Goal: Task Accomplishment & Management: Use online tool/utility

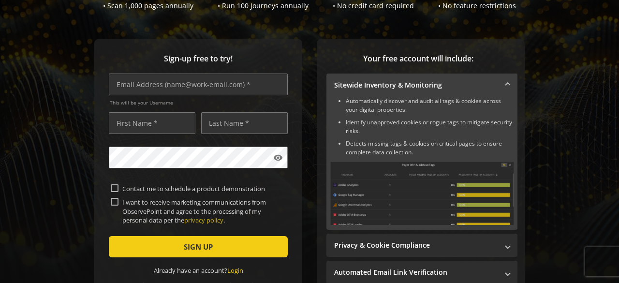
scroll to position [95, 0]
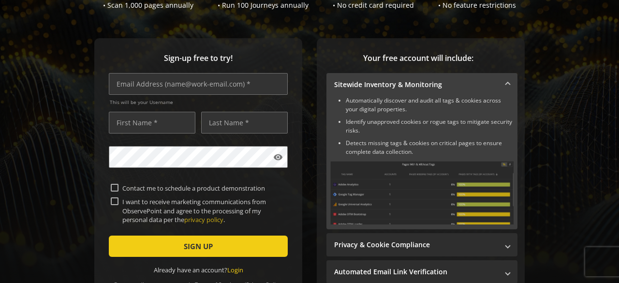
click at [144, 98] on div "This will be your Username" at bounding box center [198, 92] width 179 height 38
click at [175, 84] on input "text" at bounding box center [198, 84] width 179 height 22
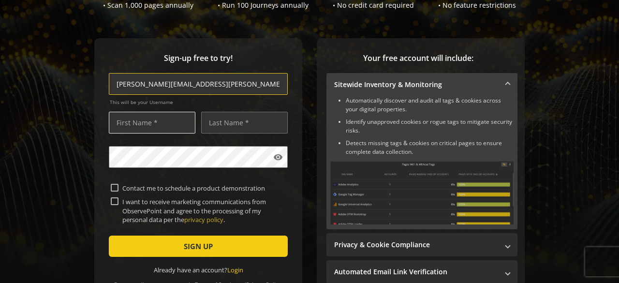
type input "[PERSON_NAME][EMAIL_ADDRESS][PERSON_NAME][DOMAIN_NAME]"
click at [158, 118] on input "text" at bounding box center [152, 123] width 86 height 22
type input "[PERSON_NAME]"
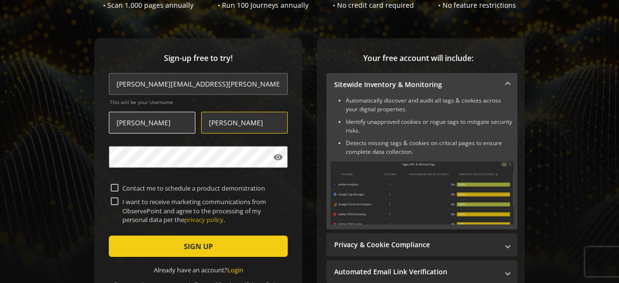
type input "[PERSON_NAME]"
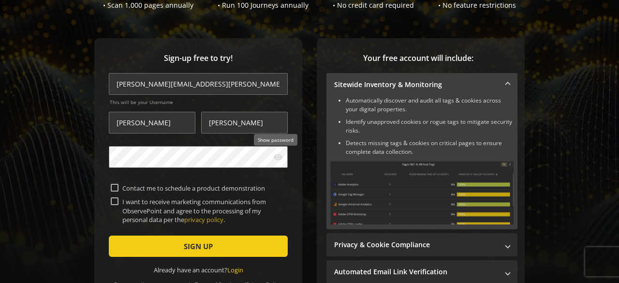
click at [280, 160] on mat-icon "visibility" at bounding box center [278, 157] width 10 height 10
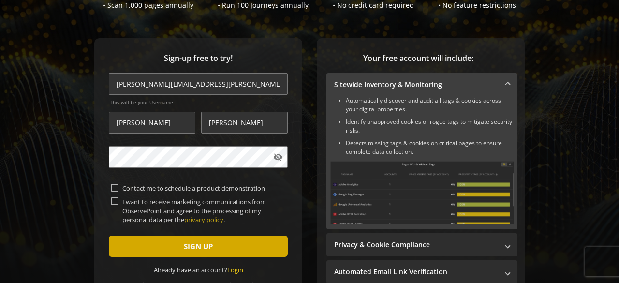
click at [172, 247] on span "submit" at bounding box center [198, 245] width 179 height 23
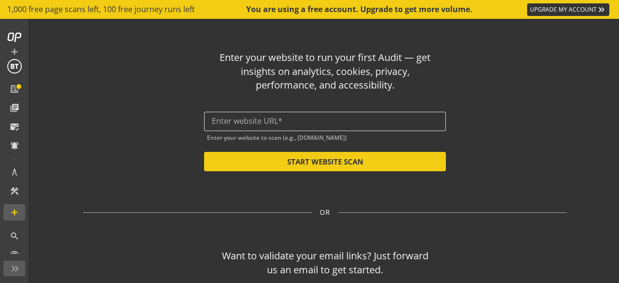
click at [304, 122] on input "text" at bounding box center [325, 120] width 226 height 9
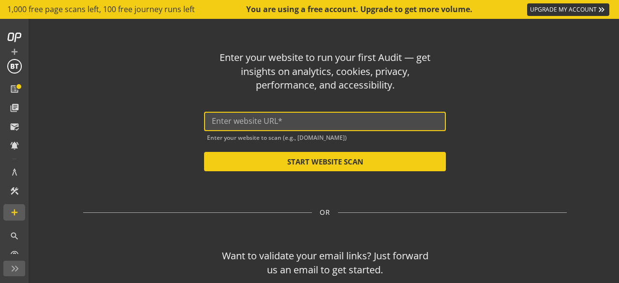
paste input "[URL][DOMAIN_NAME]"
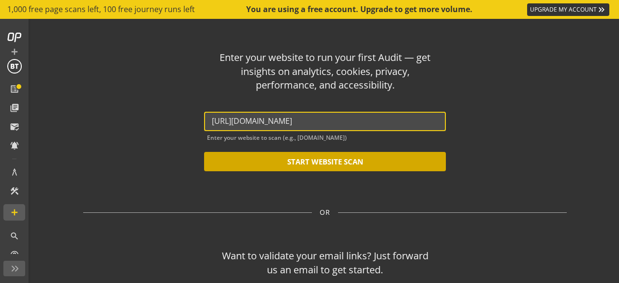
type input "[URL][DOMAIN_NAME]"
click at [325, 163] on button "START WEBSITE SCAN" at bounding box center [325, 161] width 242 height 19
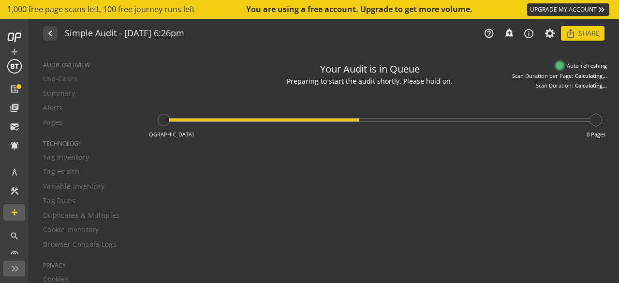
type textarea "Notes can include: -a description of what this audit is validating -changes in …"
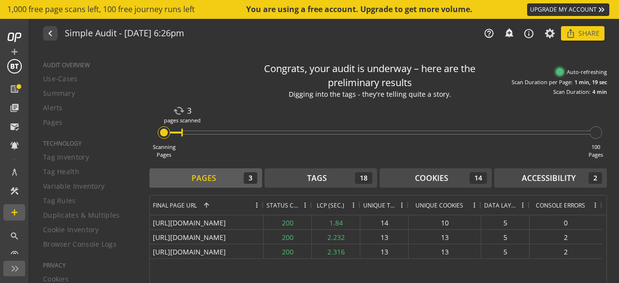
click at [274, 56] on div "Congrats, your audit is underway – here are the preliminary results Digging int…" at bounding box center [383, 169] width 469 height 239
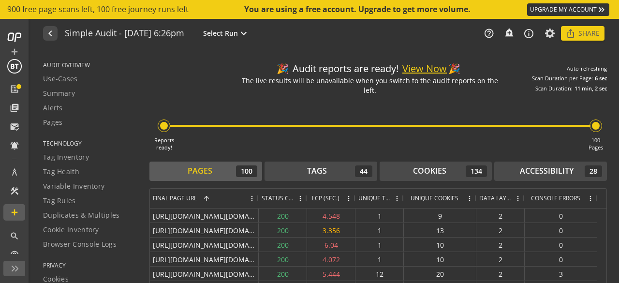
drag, startPoint x: 130, startPoint y: 75, endPoint x: 147, endPoint y: 69, distance: 17.9
click at [147, 69] on div "AUDIT OVERVIEW Use-Cases Summary Alerts Pages TECHNOLOGY Tag Inventory Tag Heal…" at bounding box center [325, 166] width 588 height 233
click at [147, 69] on mat-drawer-content "🎉 Audit reports are ready! View Now 🎉 The live results will be unavailable when…" at bounding box center [377, 169] width 481 height 239
click at [435, 108] on div "Reports ready! 100 Pages" at bounding box center [377, 123] width 457 height 57
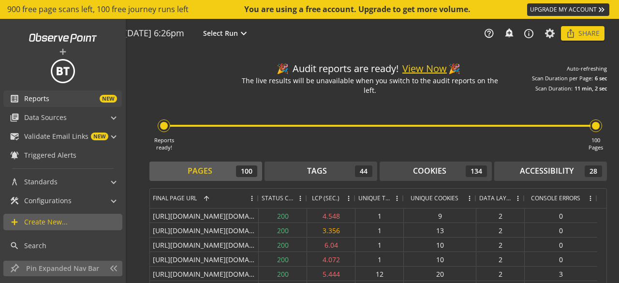
click at [62, 101] on span "NEW" at bounding box center [83, 99] width 68 height 8
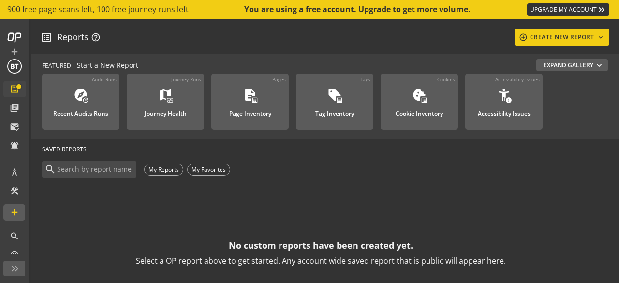
click at [221, 39] on div "list_alt Reports help_outline add_circle_outline CREATE NEW REPORT keyboard_arr…" at bounding box center [325, 37] width 568 height 17
click at [172, 169] on div "My Reports" at bounding box center [163, 169] width 39 height 12
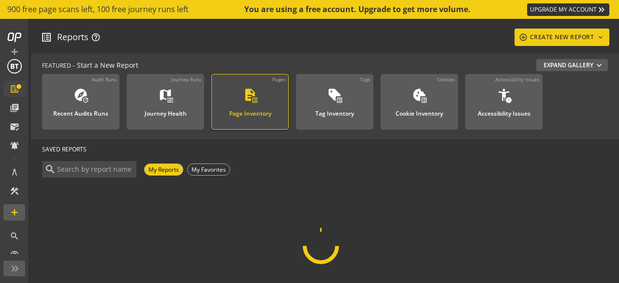
click at [223, 74] on div "Pages" at bounding box center [250, 78] width 76 height 8
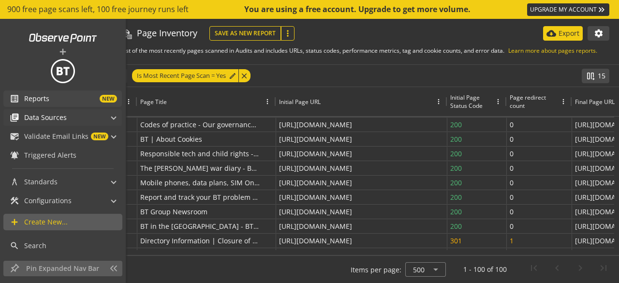
click at [72, 115] on mat-panel-title "library_books Data Sources" at bounding box center [57, 117] width 94 height 16
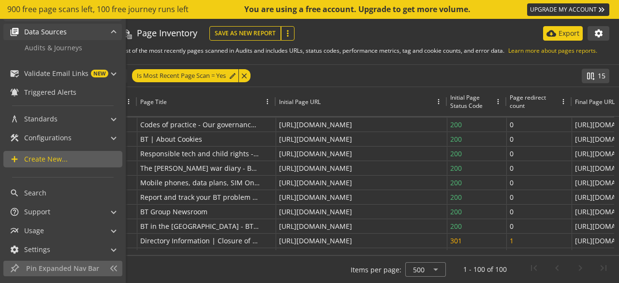
scroll to position [90, 0]
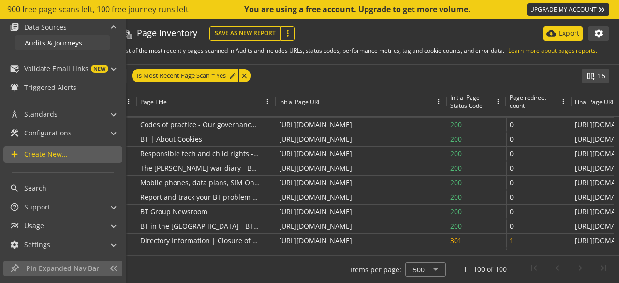
click at [73, 41] on span "Audits & Journeys" at bounding box center [54, 42] width 58 height 9
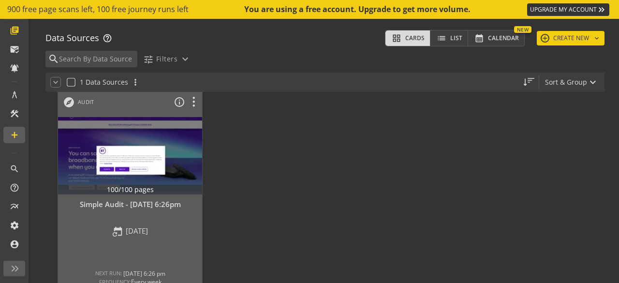
scroll to position [68, 0]
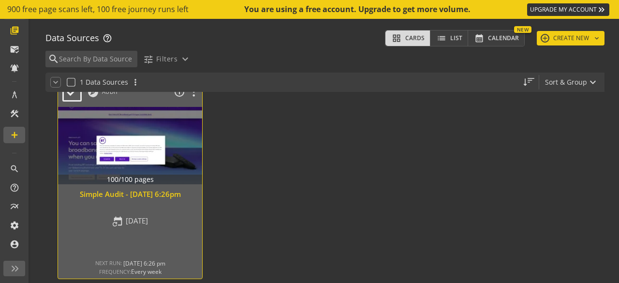
click at [182, 160] on div at bounding box center [130, 145] width 151 height 81
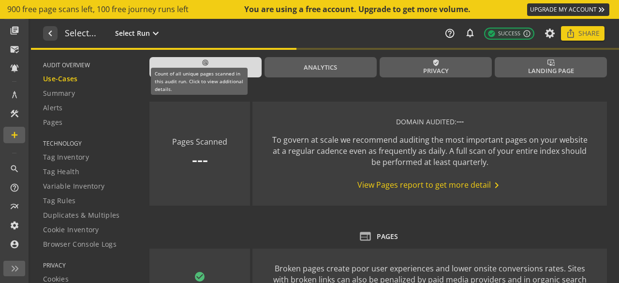
type textarea "Notes can include: -a description of what this audit is validating -changes in …"
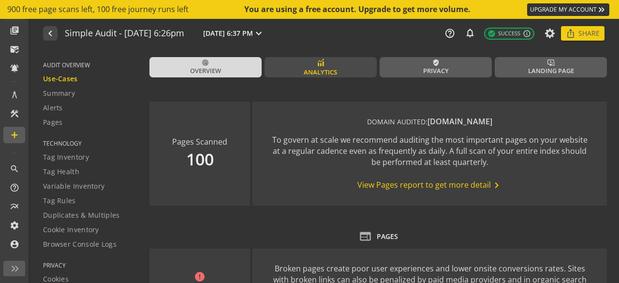
click at [334, 69] on span "Analytics" at bounding box center [319, 72] width 33 height 9
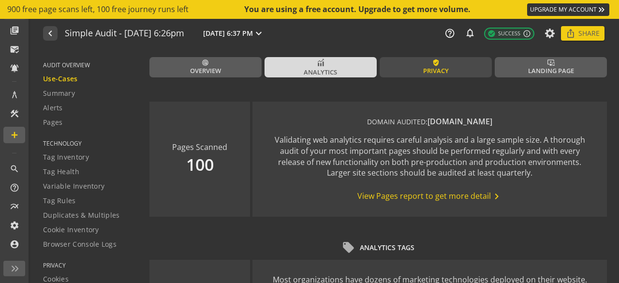
click at [422, 63] on link "verified_user Privacy" at bounding box center [435, 67] width 112 height 20
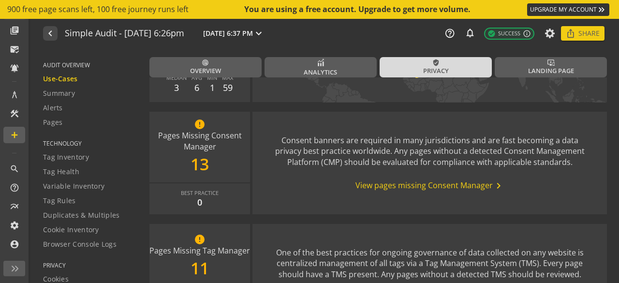
scroll to position [688, 0]
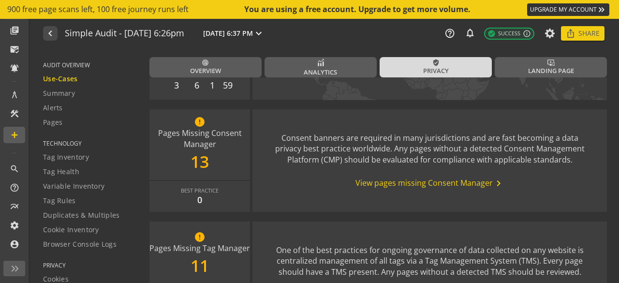
click at [476, 177] on span "View pages missing Consent Manager chevron_right" at bounding box center [429, 183] width 149 height 12
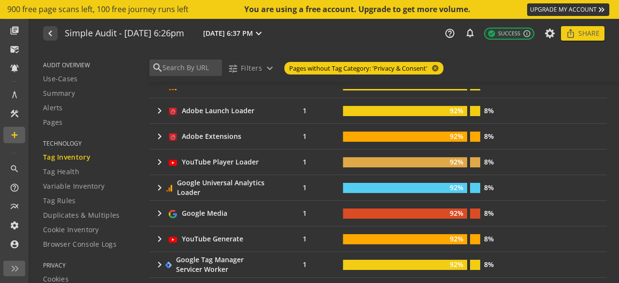
scroll to position [634, 0]
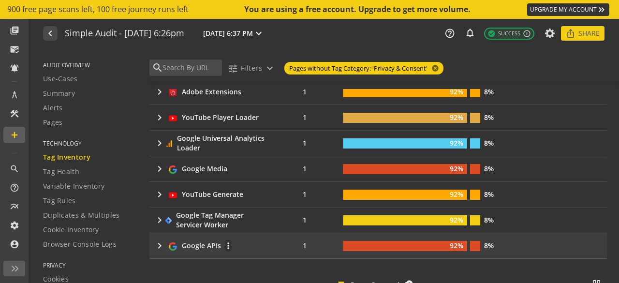
click at [157, 240] on mat-icon "keyboard_arrow_right" at bounding box center [160, 246] width 12 height 12
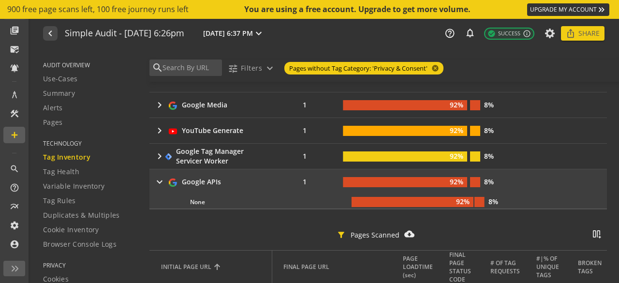
scroll to position [696, 0]
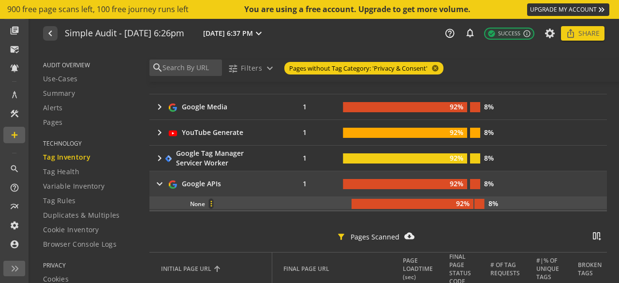
click at [201, 196] on span at bounding box center [211, 203] width 23 height 23
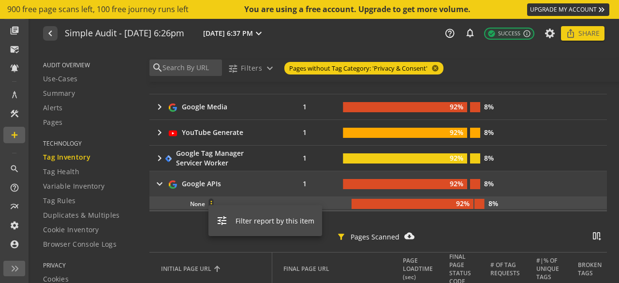
click at [201, 196] on div at bounding box center [309, 141] width 619 height 283
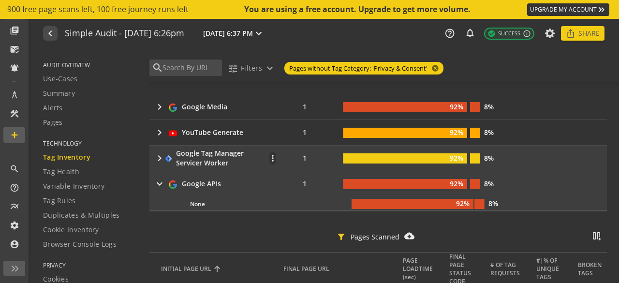
click at [157, 153] on mat-icon "keyboard_arrow_right" at bounding box center [158, 158] width 9 height 12
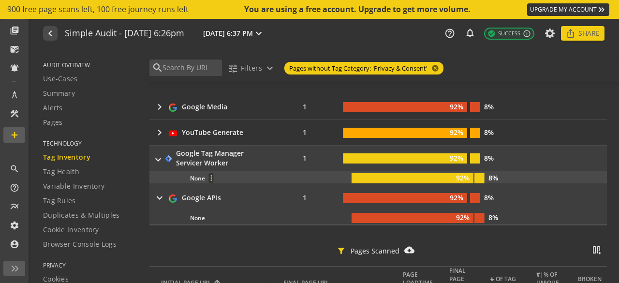
click at [211, 176] on mat-icon "more_vert" at bounding box center [211, 177] width 4 height 9
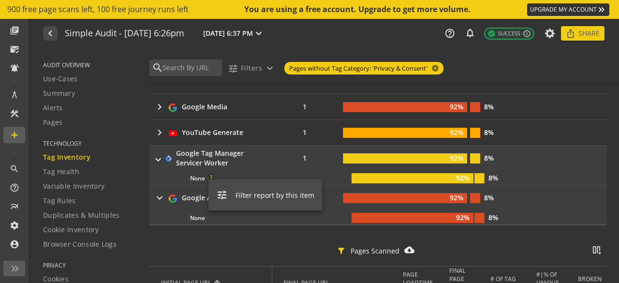
click at [199, 172] on div at bounding box center [309, 141] width 619 height 283
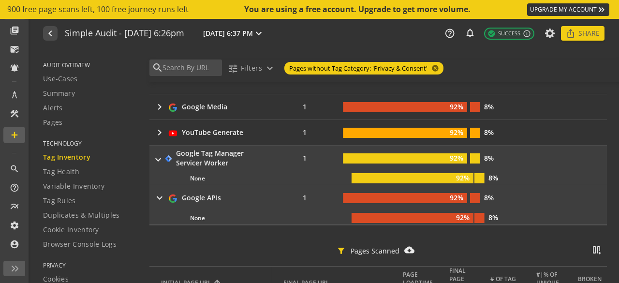
click at [199, 173] on div "None more_vert" at bounding box center [265, 178] width 151 height 11
click at [403, 171] on div "None more_vert 92% 8%" at bounding box center [376, 177] width 468 height 13
click at [404, 173] on rect at bounding box center [412, 178] width 122 height 10
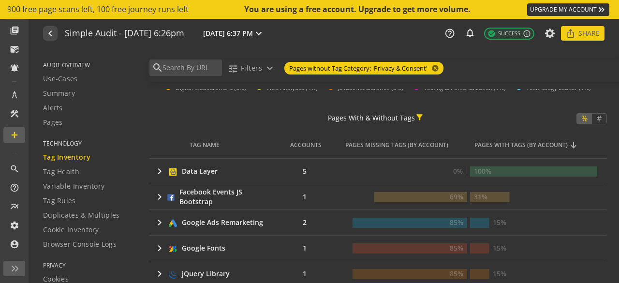
scroll to position [143, 0]
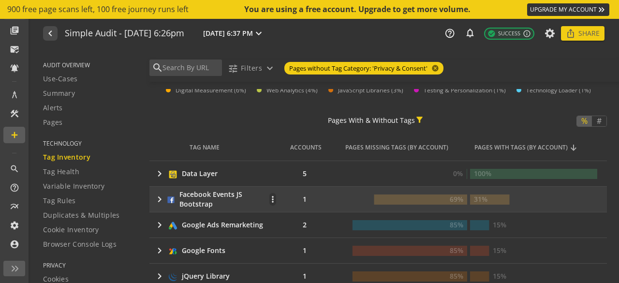
click at [411, 194] on rect at bounding box center [420, 199] width 93 height 10
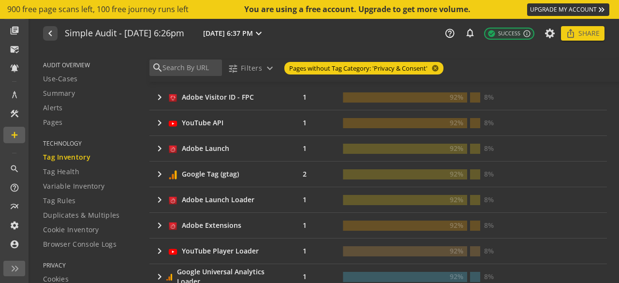
scroll to position [0, 0]
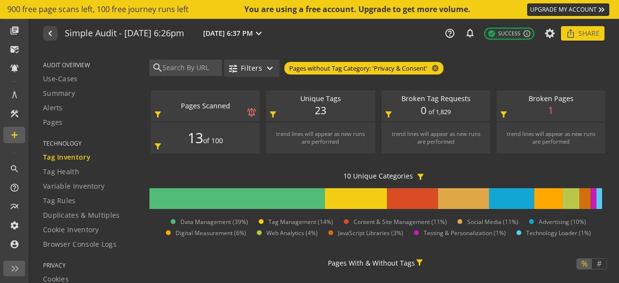
click at [267, 72] on mat-icon "expand_more" at bounding box center [270, 68] width 12 height 12
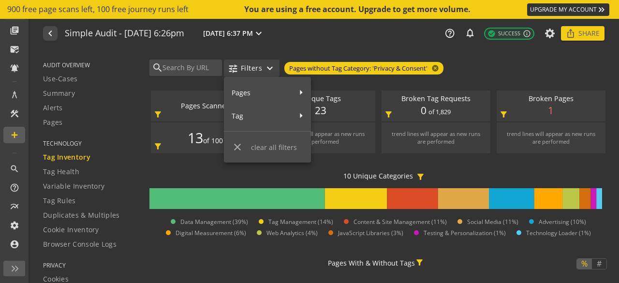
click at [267, 72] on div at bounding box center [309, 141] width 619 height 283
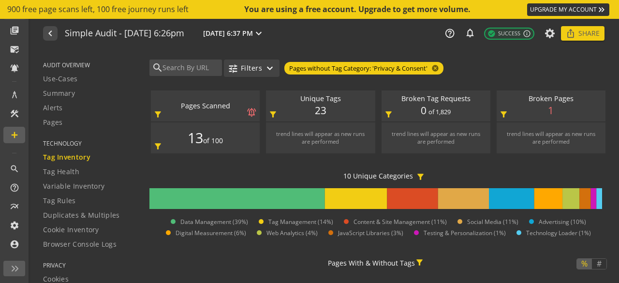
click at [267, 72] on mat-icon "expand_more" at bounding box center [270, 68] width 12 height 12
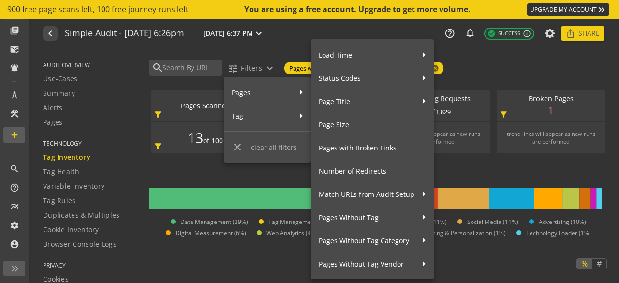
click at [288, 98] on span "Pages" at bounding box center [261, 92] width 60 height 17
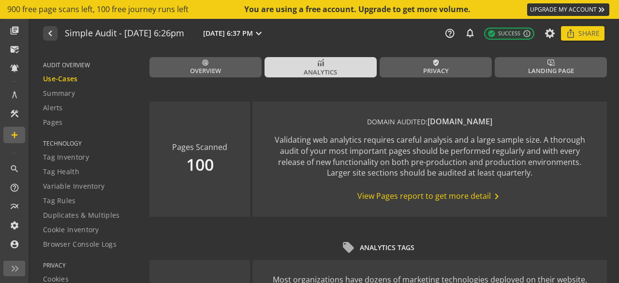
click at [220, 74] on span "Overview" at bounding box center [205, 70] width 31 height 9
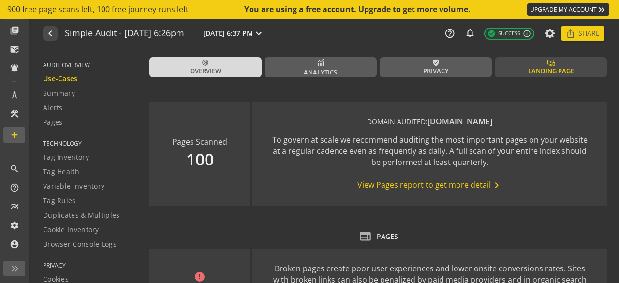
click at [512, 63] on link "important_devices Landing Page" at bounding box center [550, 67] width 112 height 20
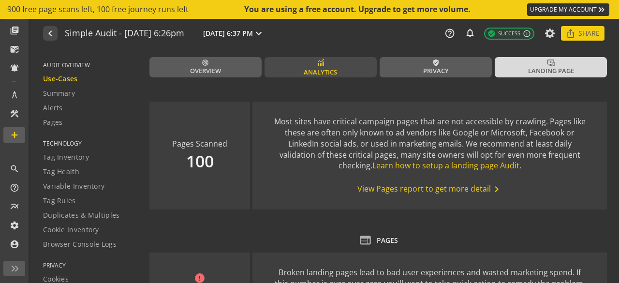
click at [311, 67] on link "Analytics" at bounding box center [320, 67] width 112 height 20
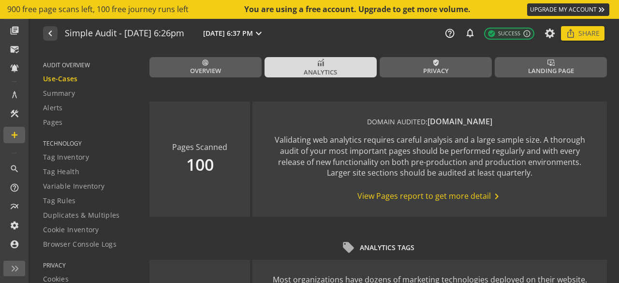
click at [490, 201] on mat-icon "chevron_right" at bounding box center [496, 196] width 12 height 12
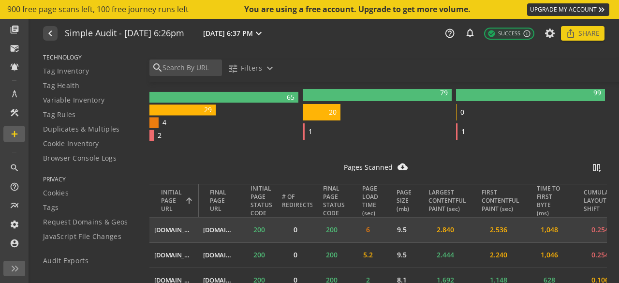
scroll to position [77, 0]
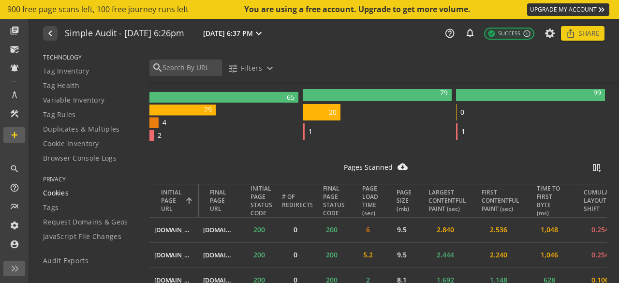
click at [71, 197] on div "Cookies" at bounding box center [90, 193] width 94 height 10
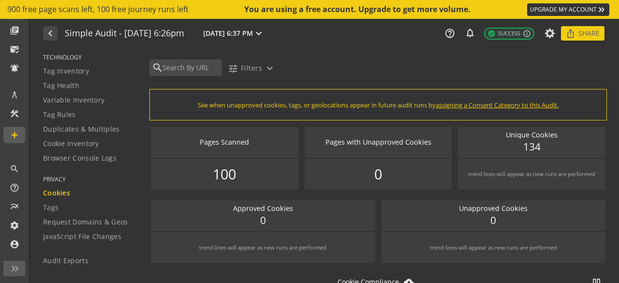
scroll to position [175, 0]
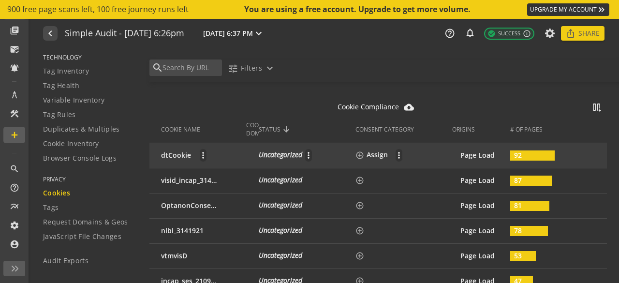
click at [265, 151] on icon "Uncategorized" at bounding box center [280, 154] width 43 height 9
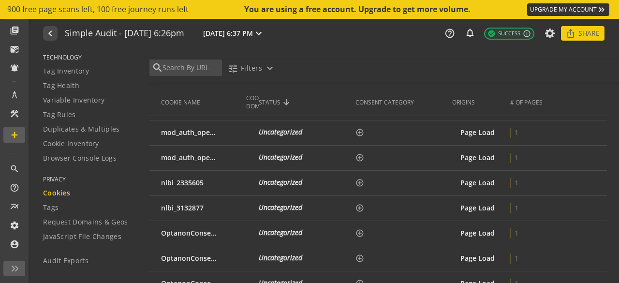
scroll to position [2781, 0]
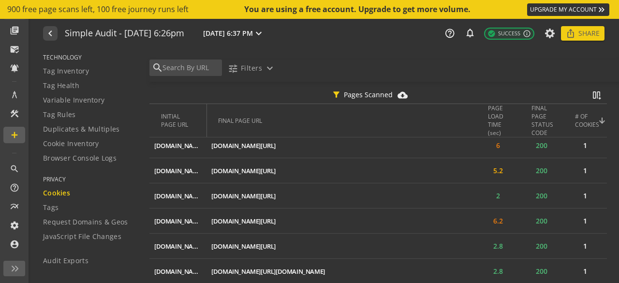
click at [533, 147] on td "200" at bounding box center [540, 145] width 43 height 25
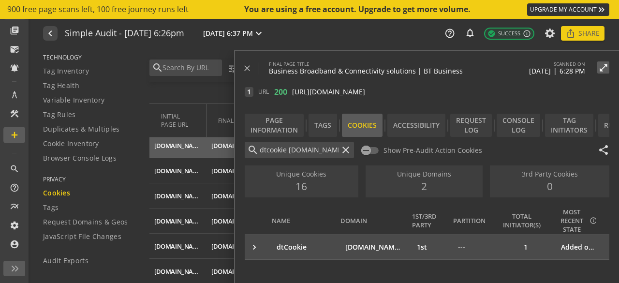
click at [575, 247] on td "Added on Page Load" at bounding box center [582, 246] width 53 height 25
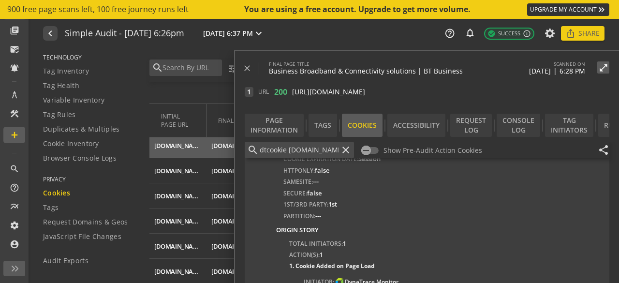
scroll to position [220, 0]
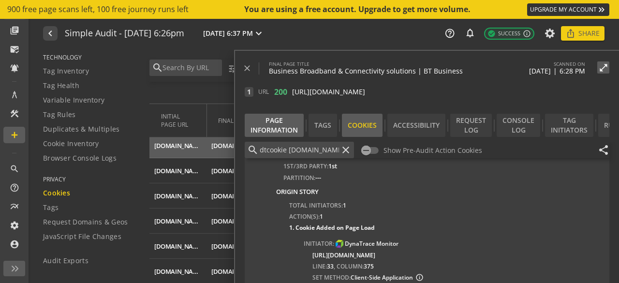
click at [276, 124] on div "Page Information" at bounding box center [274, 125] width 59 height 23
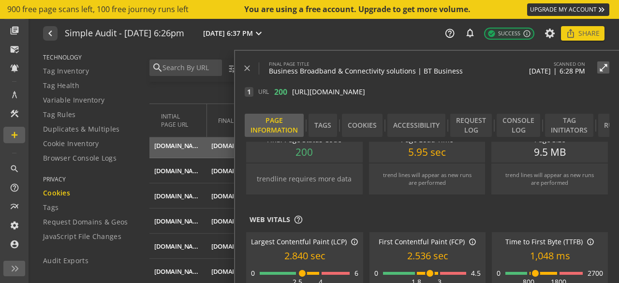
scroll to position [0, 0]
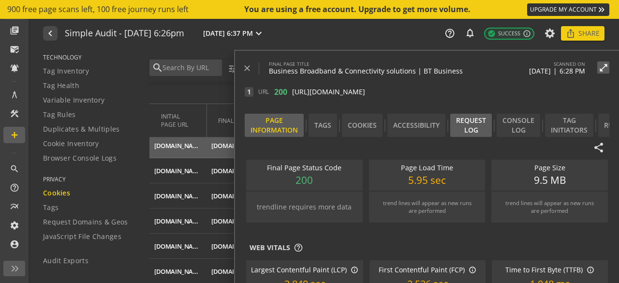
click at [479, 130] on div "Request Log" at bounding box center [471, 125] width 42 height 23
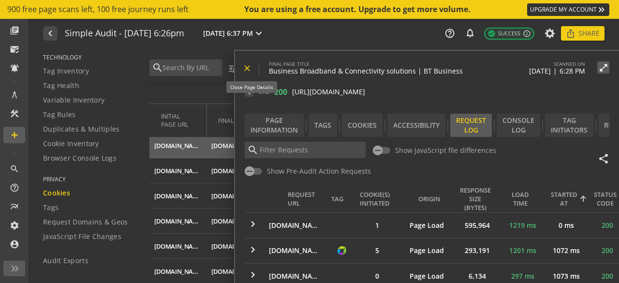
click at [247, 69] on mat-icon "close" at bounding box center [247, 68] width 10 height 10
click at [248, 70] on mat-icon "close" at bounding box center [247, 68] width 10 height 10
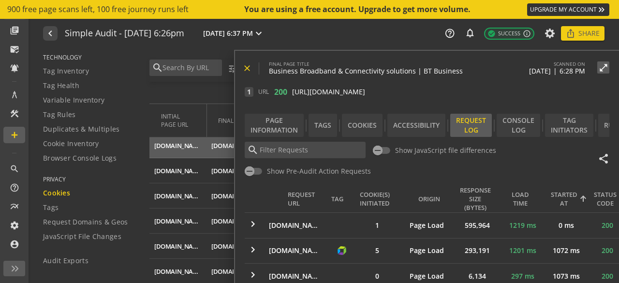
click at [248, 70] on mat-icon "close" at bounding box center [247, 68] width 10 height 10
click at [184, 90] on div "filter_alt Pages Scanned cloud_download_filled splitscreen_vertical_add" at bounding box center [377, 93] width 457 height 22
